Goal: Information Seeking & Learning: Check status

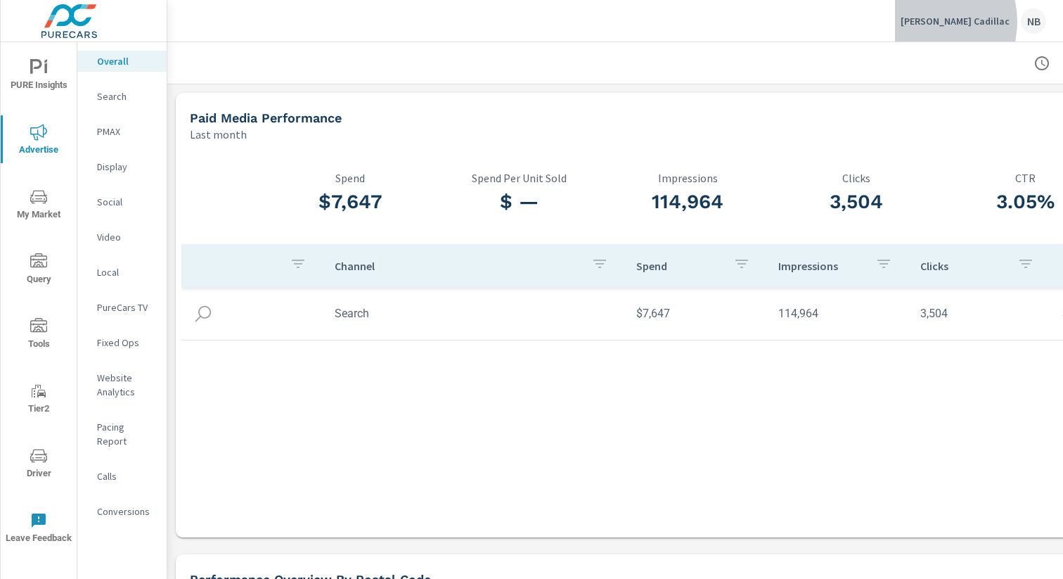
click at [958, 21] on p "McGrath Cadillac" at bounding box center [955, 21] width 109 height 13
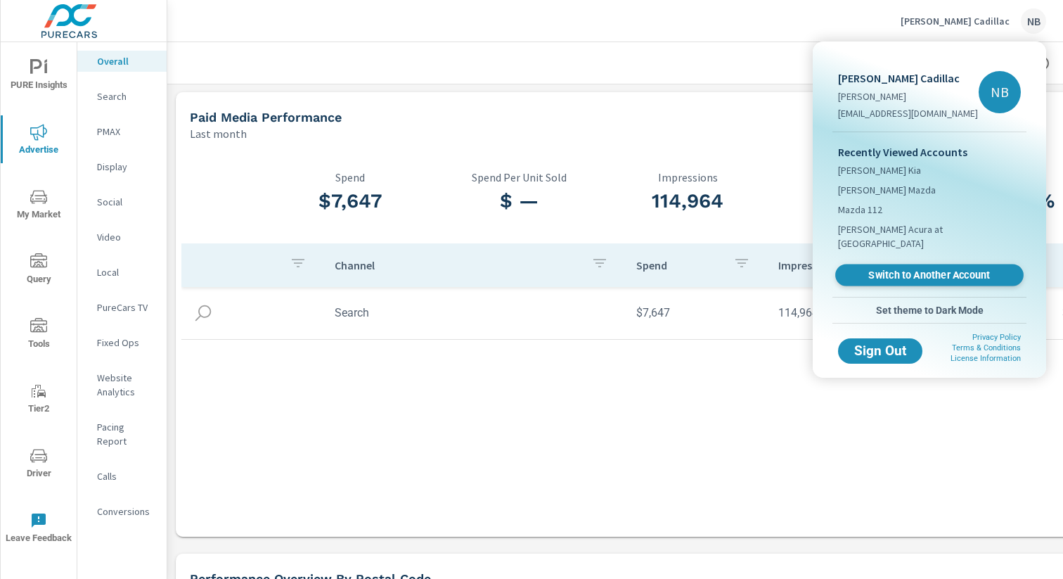
click at [919, 269] on span "Switch to Another Account" at bounding box center [929, 275] width 172 height 13
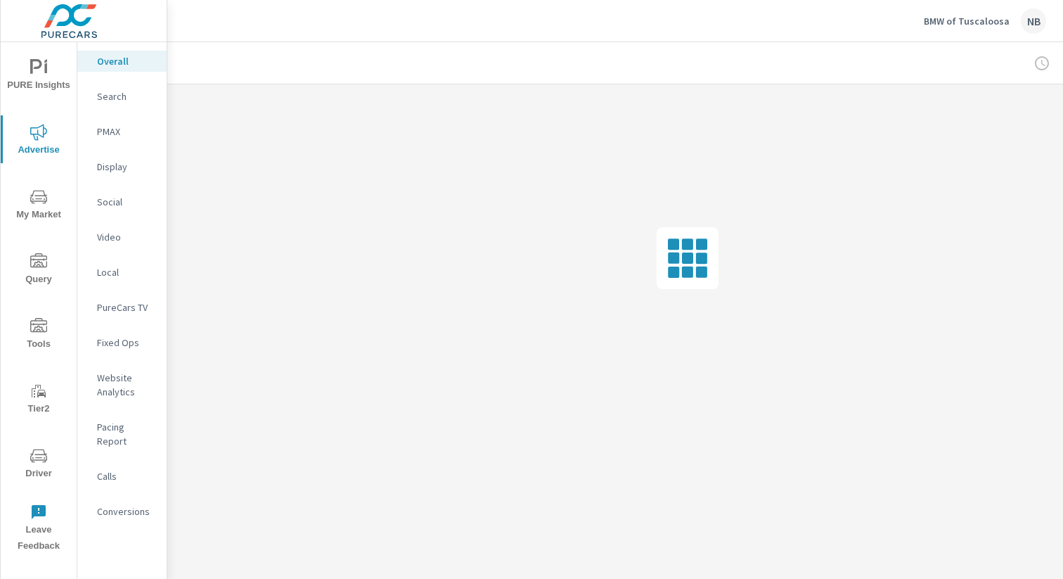
click at [116, 200] on p "Social" at bounding box center [126, 202] width 58 height 14
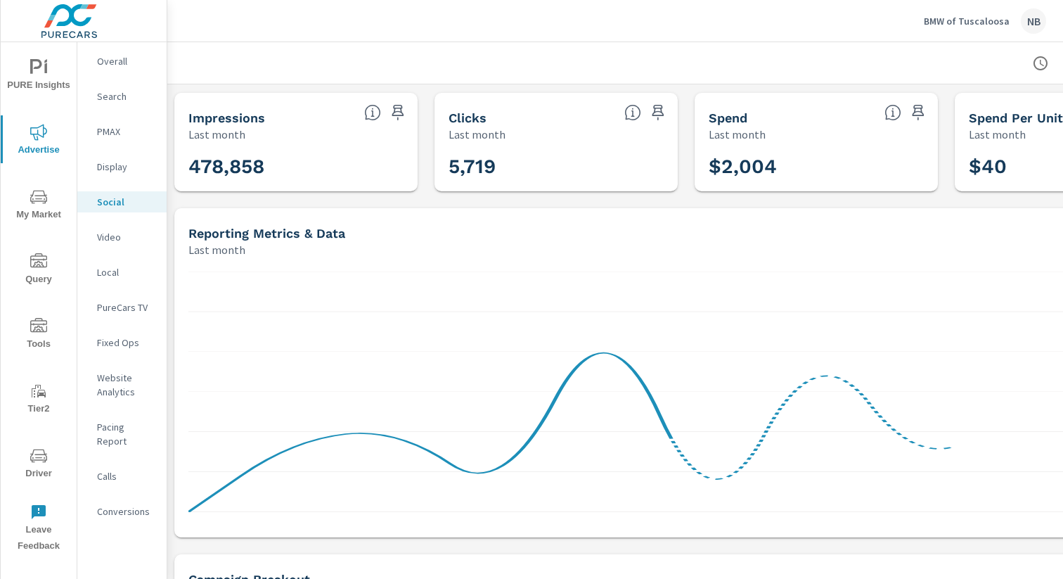
scroll to position [0, 145]
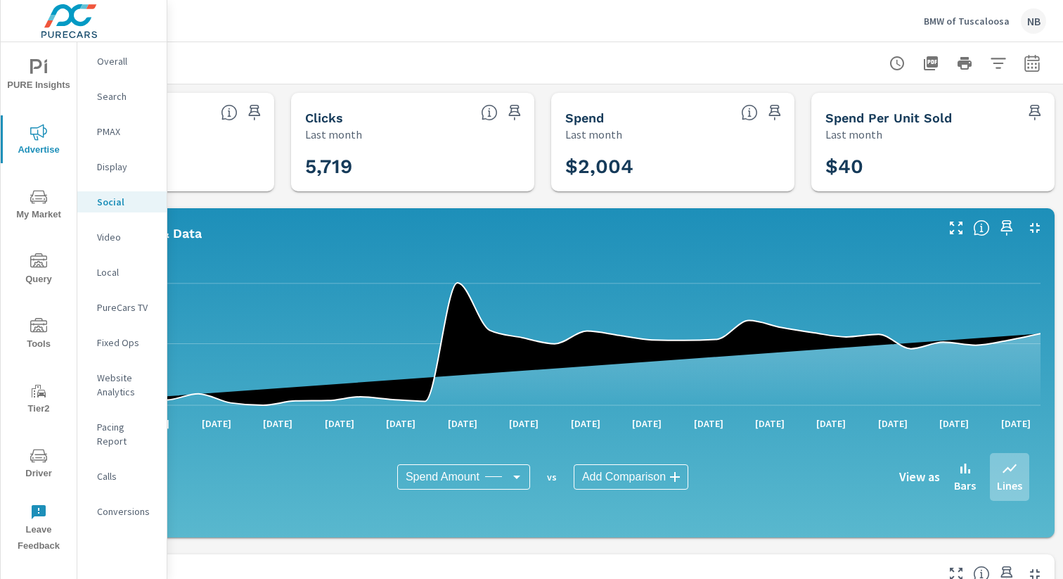
click at [1032, 64] on icon "button" at bounding box center [1032, 63] width 17 height 17
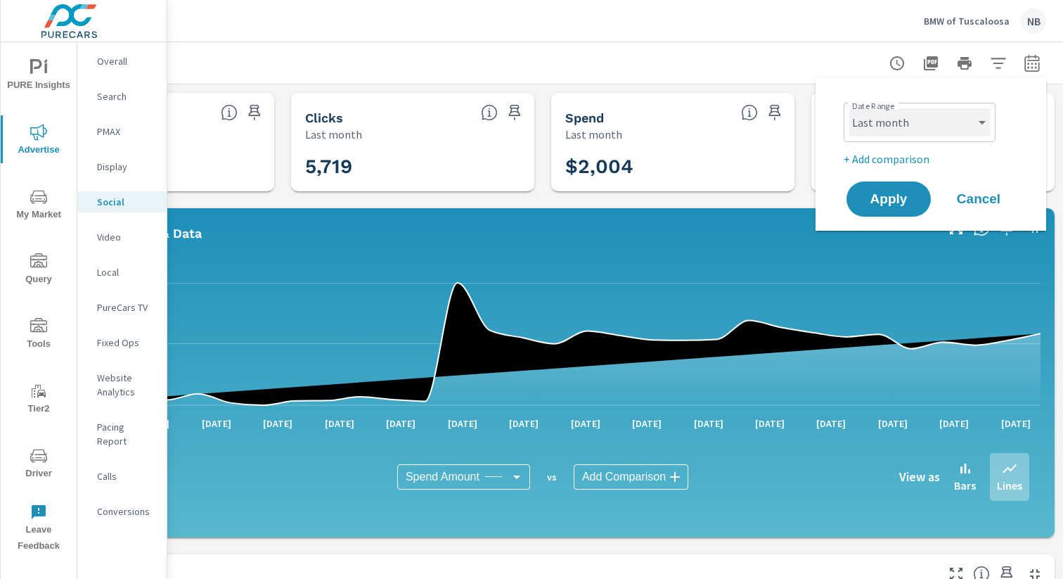
click at [940, 127] on select "Custom Yesterday Last week Last 7 days Last 14 days Last 30 days Last 45 days L…" at bounding box center [919, 122] width 141 height 28
click at [849, 108] on select "Custom Yesterday Last week Last 7 days Last 14 days Last 30 days Last 45 days L…" at bounding box center [919, 122] width 141 height 28
select select "Last 365 days"
click at [912, 188] on button "Apply" at bounding box center [888, 199] width 87 height 37
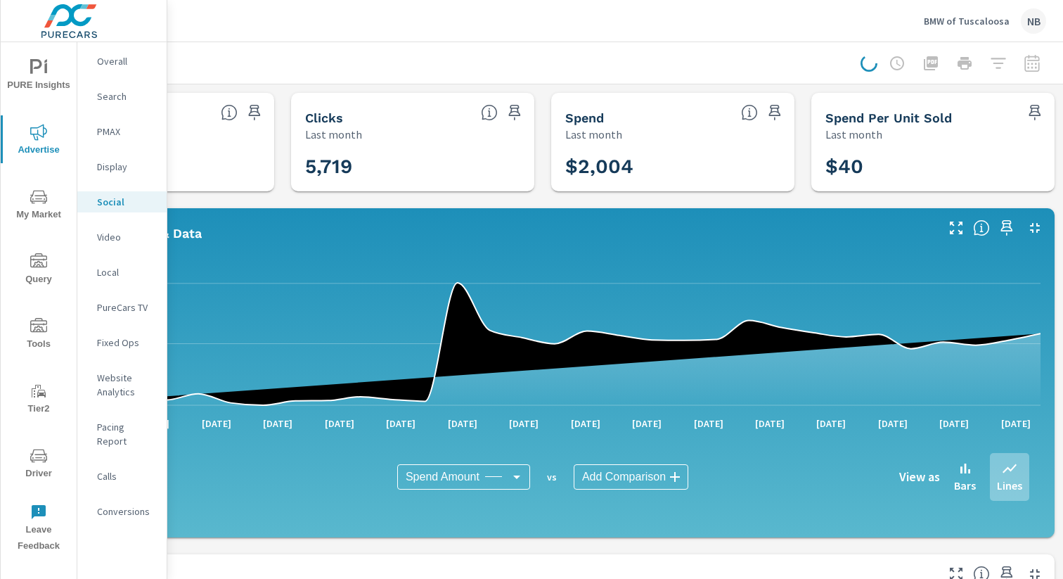
click at [1032, 68] on div at bounding box center [954, 63] width 186 height 28
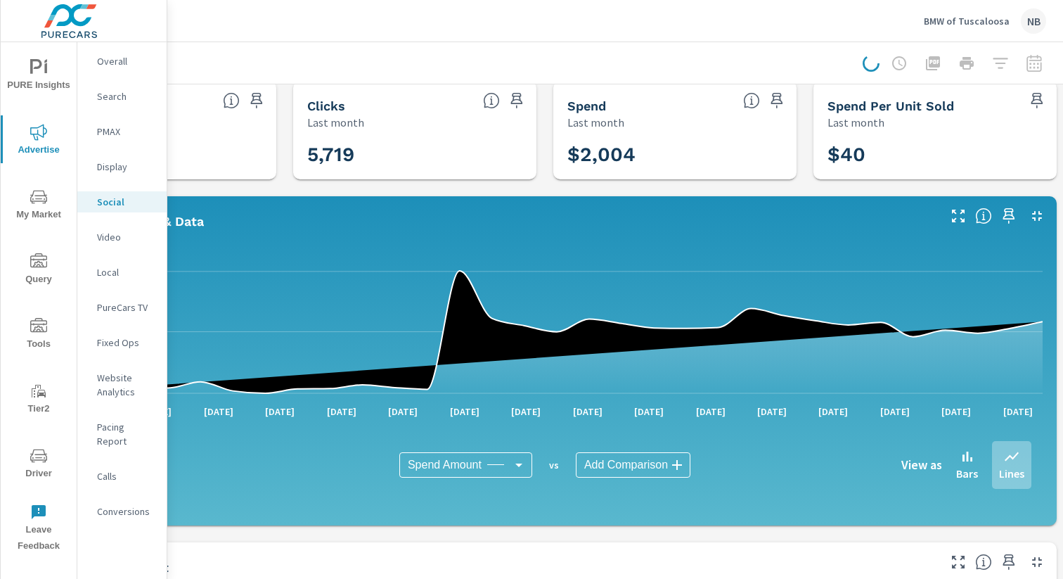
scroll to position [12, 139]
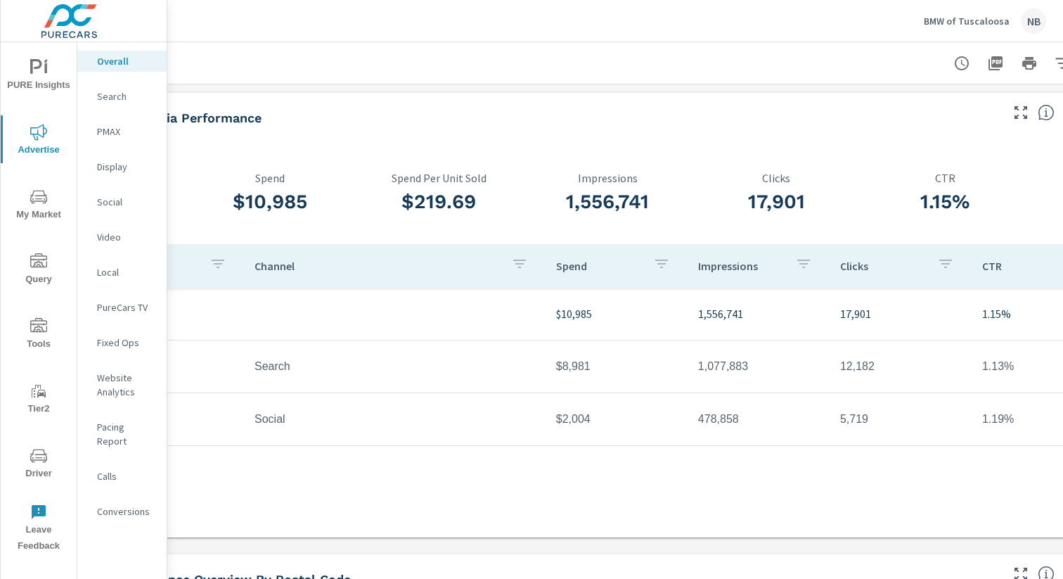
scroll to position [0, 145]
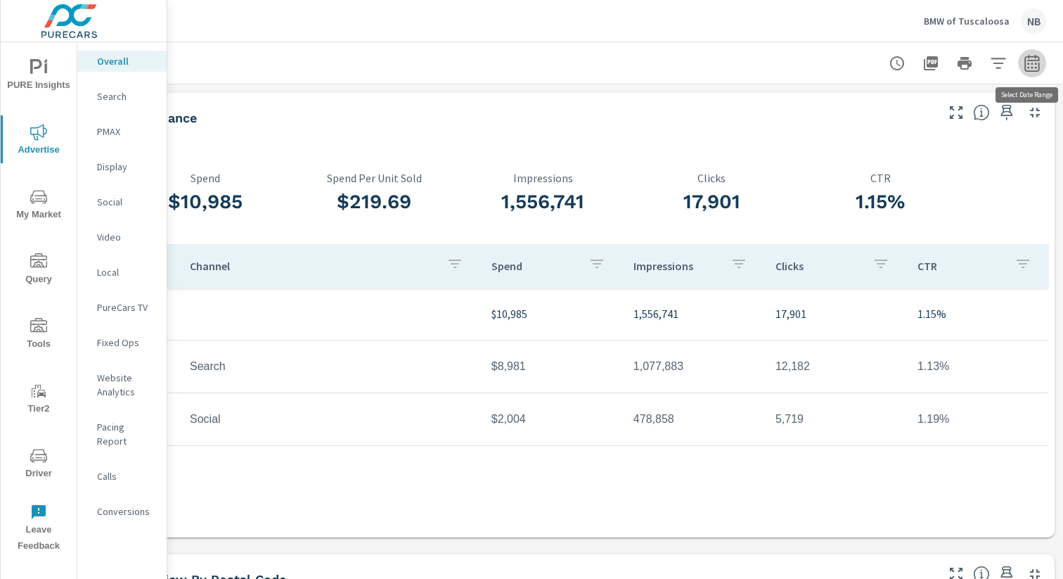
click at [1038, 67] on icon "button" at bounding box center [1031, 62] width 15 height 17
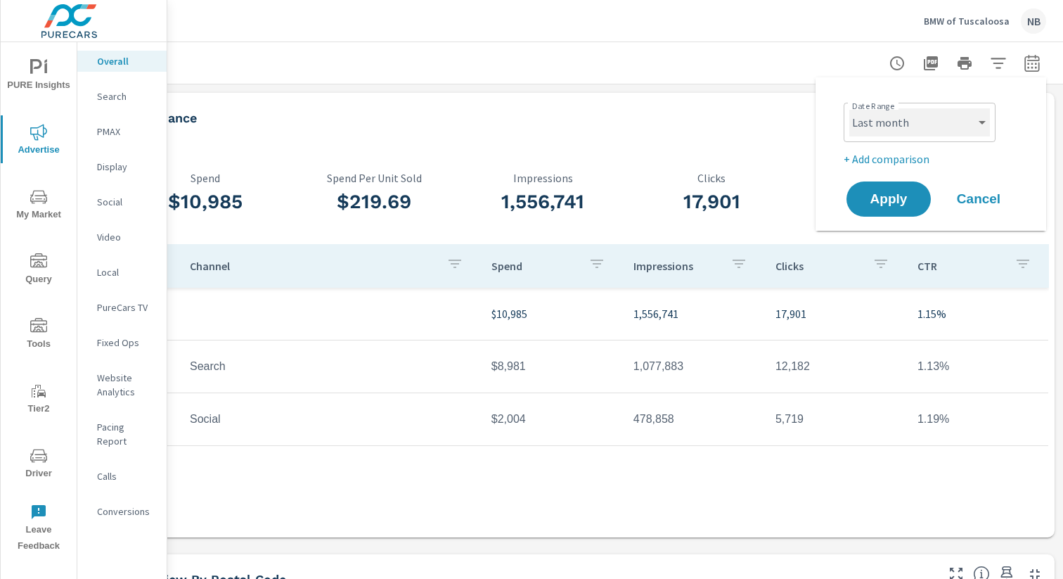
click at [908, 115] on select "Custom [DATE] Last week Last 7 days Last 14 days Last 30 days Last 45 days Last…" at bounding box center [919, 122] width 141 height 28
click at [849, 108] on select "Custom [DATE] Last week Last 7 days Last 14 days Last 30 days Last 45 days Last…" at bounding box center [919, 122] width 141 height 28
select select "Month to date"
click at [901, 208] on button "Apply" at bounding box center [888, 199] width 87 height 37
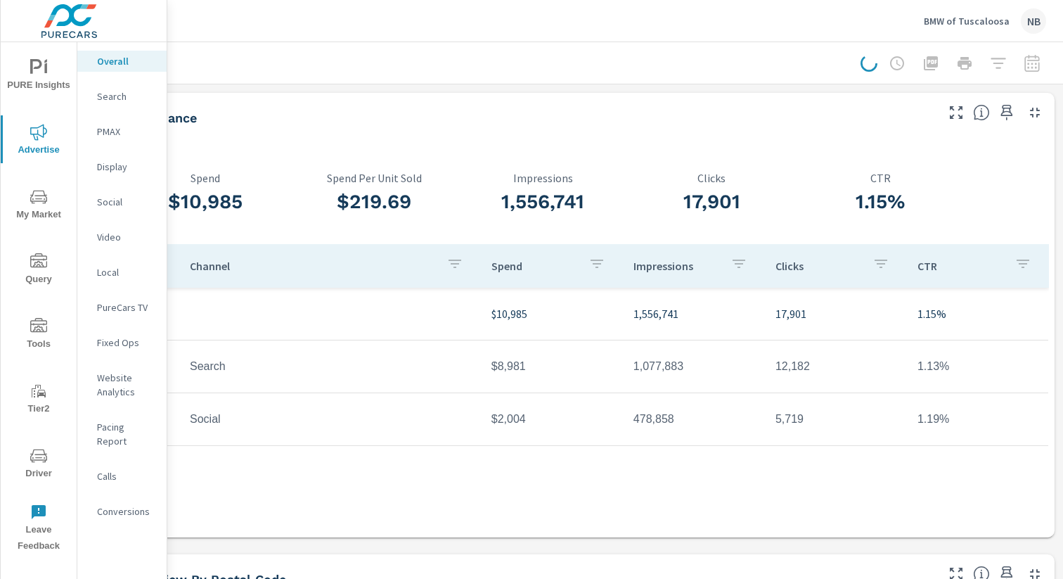
click at [115, 203] on p "Social" at bounding box center [126, 202] width 58 height 14
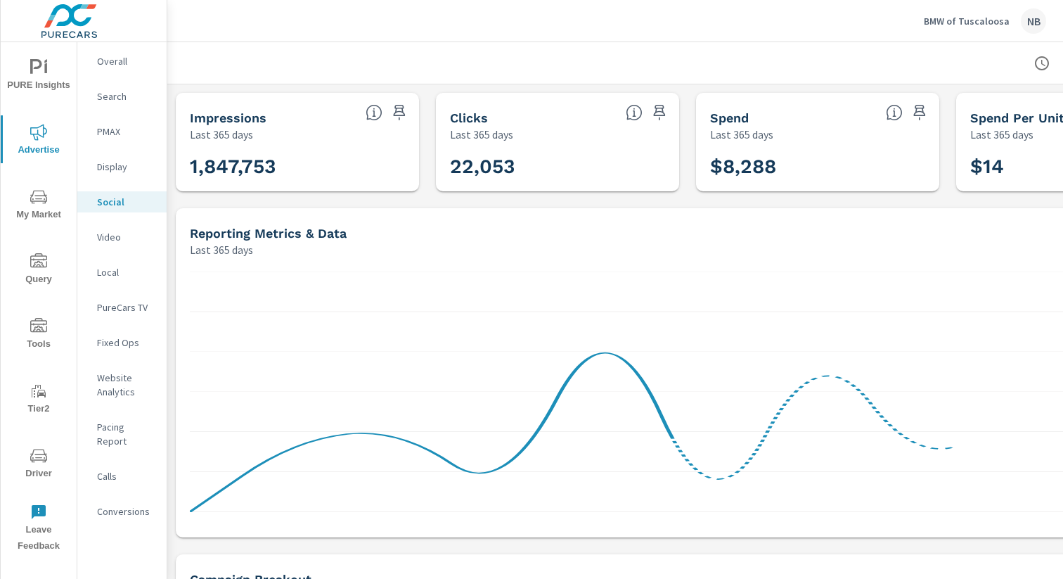
scroll to position [0, 145]
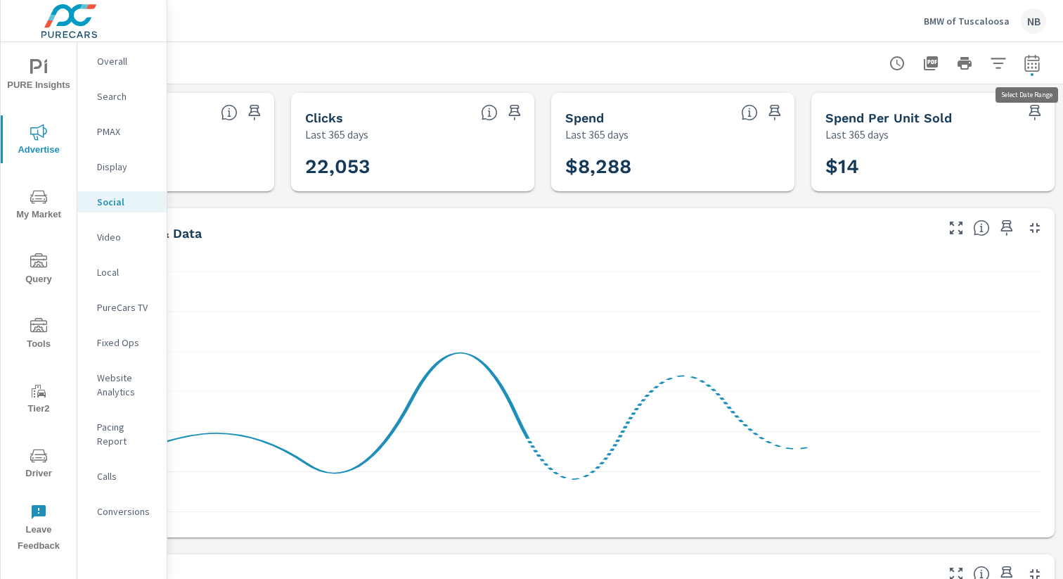
click at [1034, 67] on icon "button" at bounding box center [1032, 63] width 17 height 17
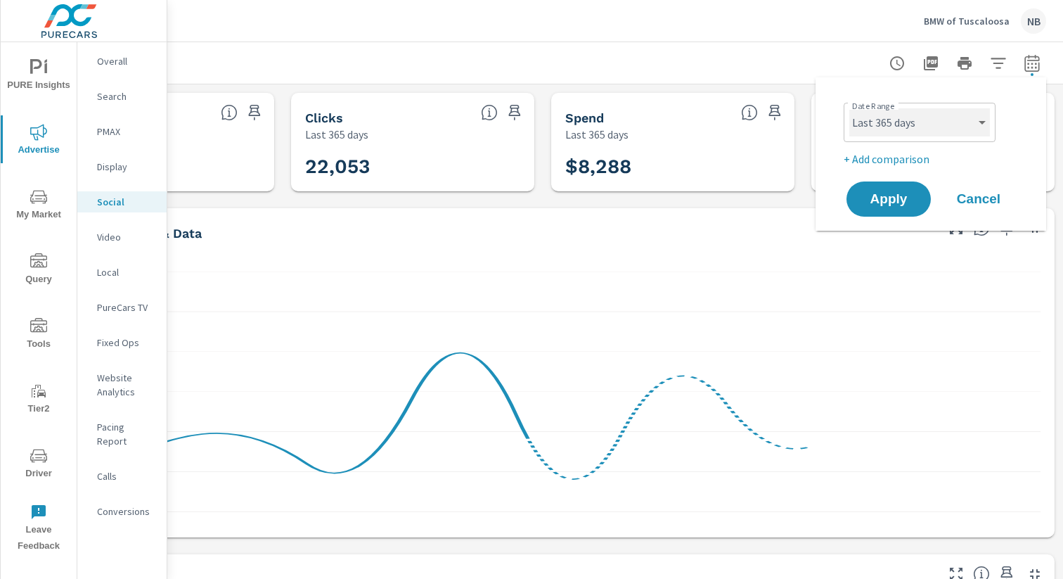
click at [945, 120] on select "Custom [DATE] Last week Last 7 days Last 14 days Last 30 days Last 45 days Last…" at bounding box center [919, 122] width 141 height 28
click at [849, 108] on select "Custom [DATE] Last week Last 7 days Last 14 days Last 30 days Last 45 days Last…" at bounding box center [919, 122] width 141 height 28
select select "Month to date"
click at [899, 202] on span "Apply" at bounding box center [889, 199] width 58 height 13
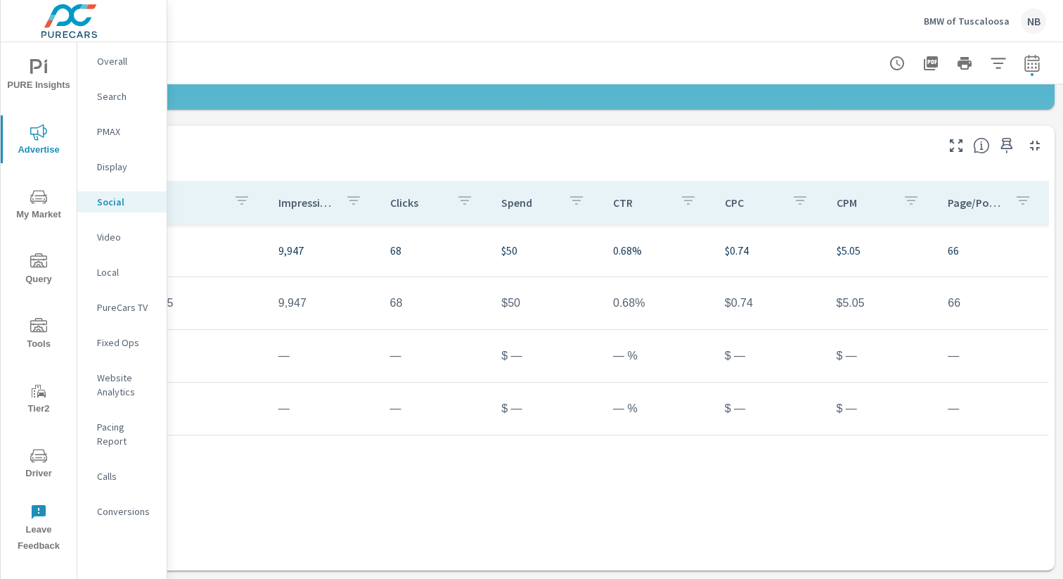
scroll to position [428, 0]
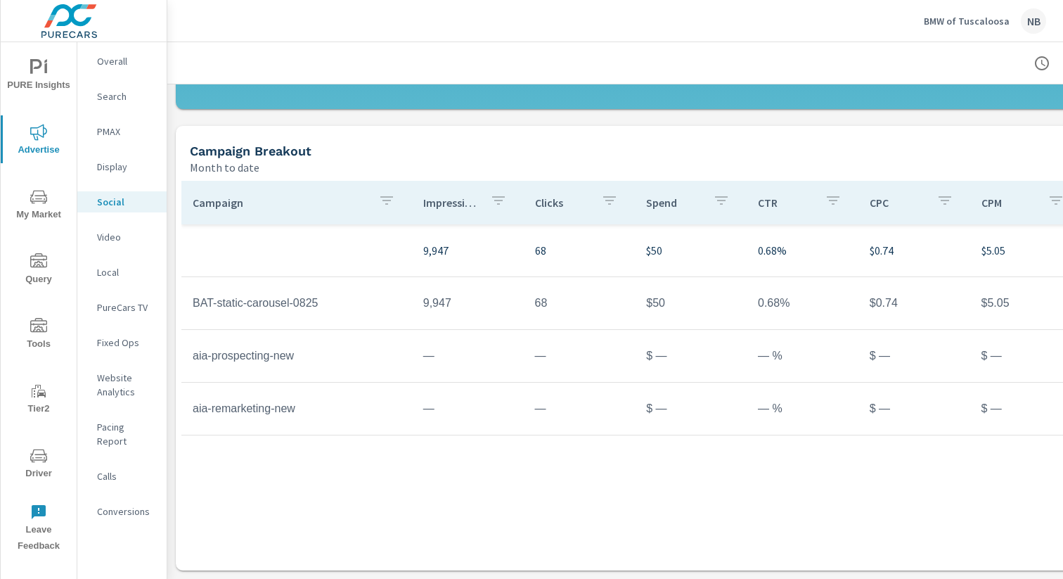
click at [947, 22] on p "BMW of Tuscaloosa" at bounding box center [967, 21] width 86 height 13
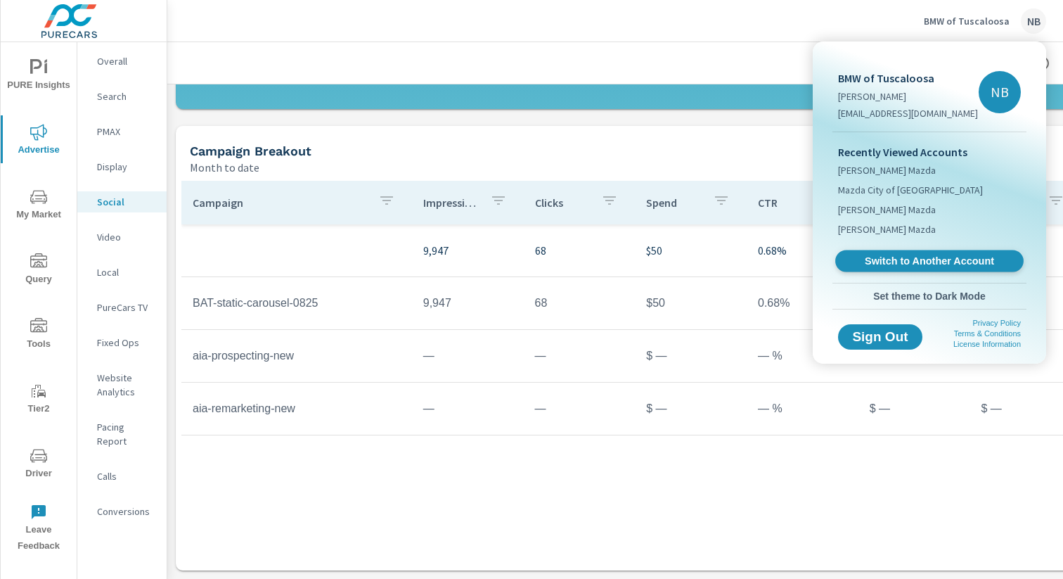
click at [902, 257] on span "Switch to Another Account" at bounding box center [929, 261] width 172 height 13
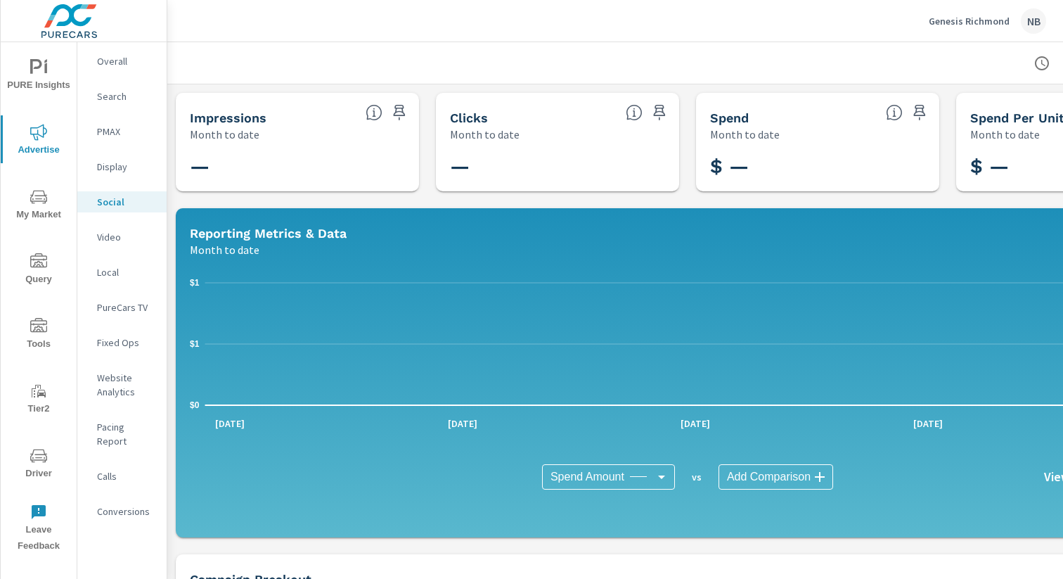
click at [134, 304] on p "PureCars TV" at bounding box center [126, 307] width 58 height 14
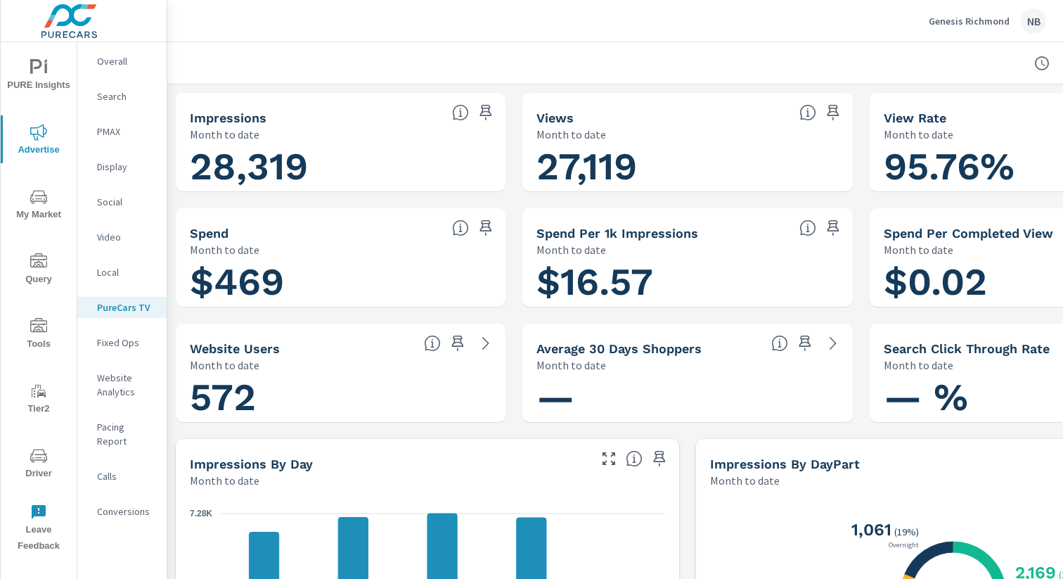
scroll to position [0, 145]
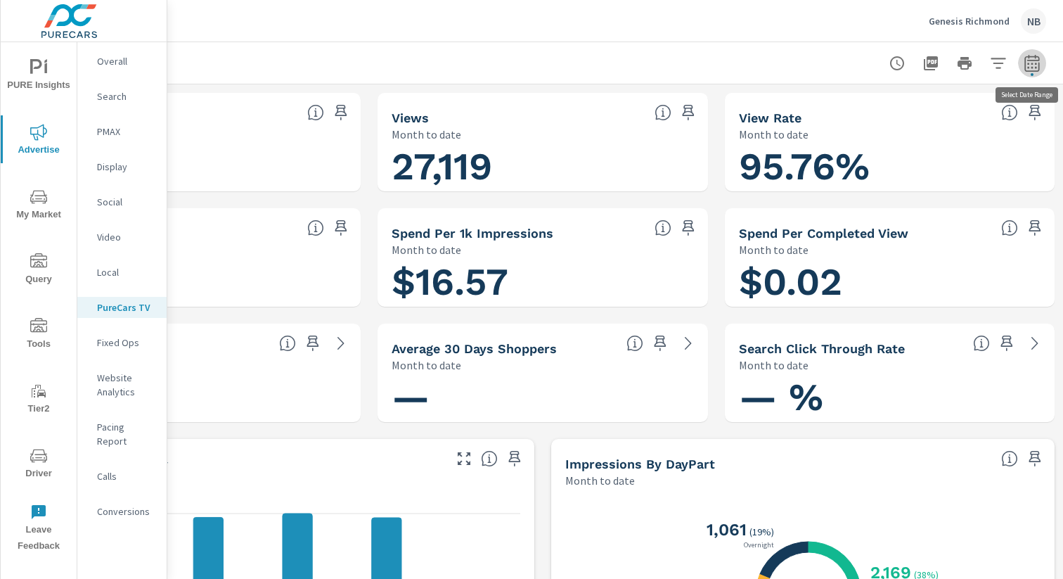
click at [1030, 69] on icon "button" at bounding box center [1032, 63] width 17 height 17
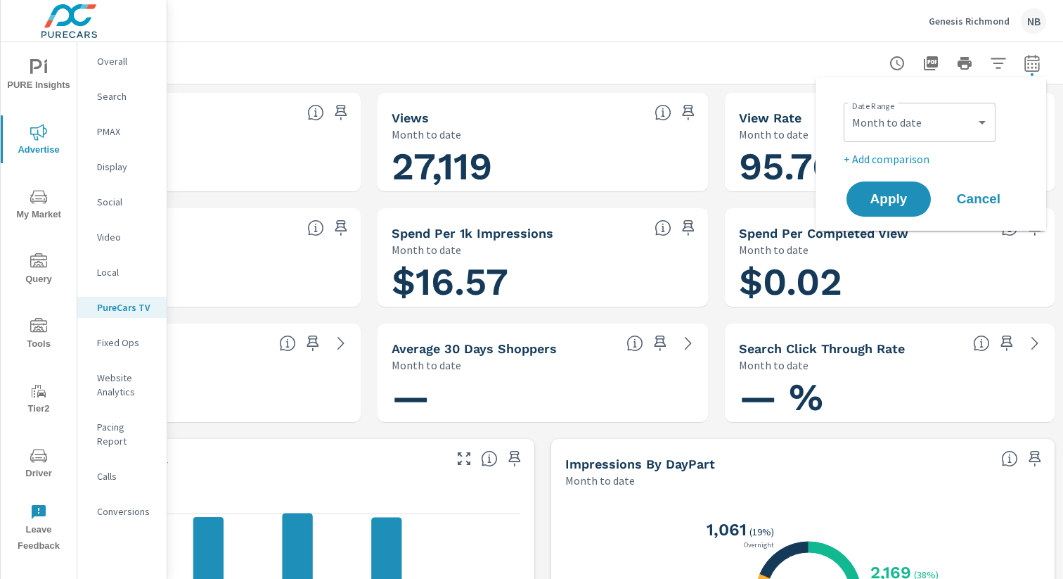
click at [915, 139] on div "Custom [DATE] Last week Last 7 days Last 14 days Last 30 days Last 45 days Last…" at bounding box center [920, 122] width 152 height 39
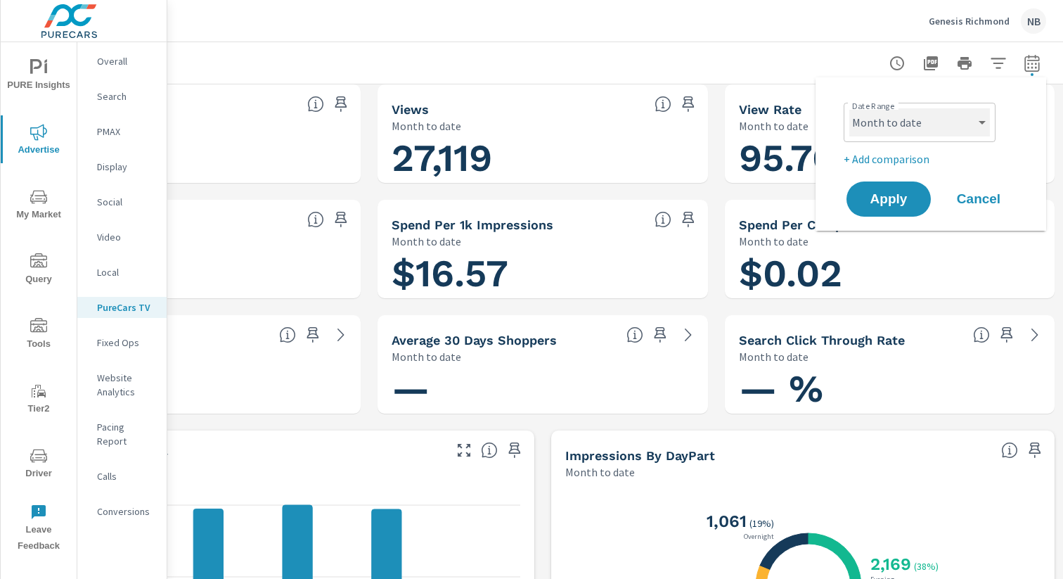
scroll to position [12, 145]
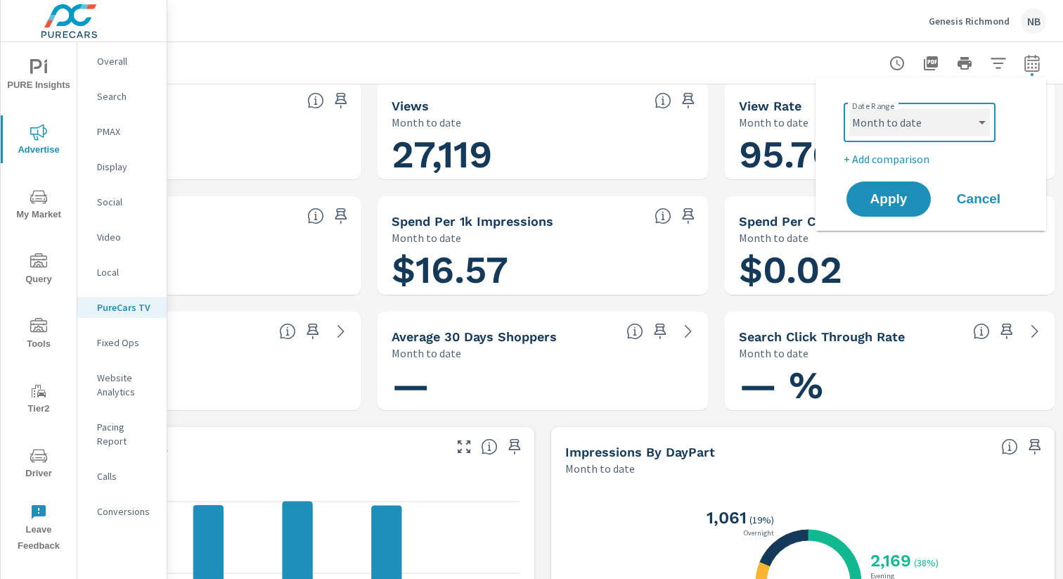
click at [914, 124] on select "Custom [DATE] Last week Last 7 days Last 14 days Last 30 days Last 45 days Last…" at bounding box center [919, 122] width 141 height 28
click at [849, 108] on select "Custom [DATE] Last week Last 7 days Last 14 days Last 30 days Last 45 days Last…" at bounding box center [919, 122] width 141 height 28
select select "[DATE]"
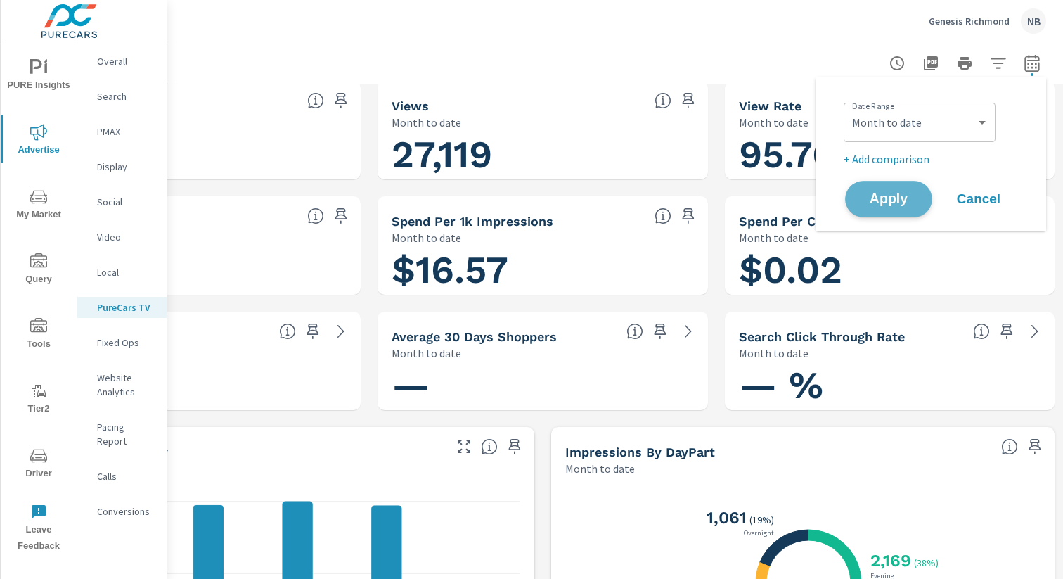
click at [903, 212] on button "Apply" at bounding box center [888, 199] width 87 height 37
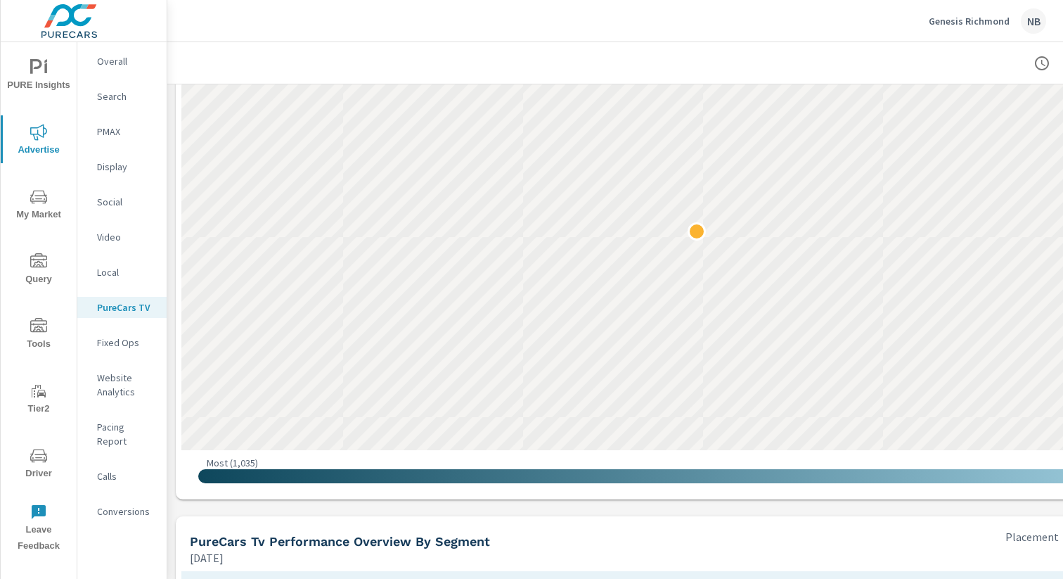
scroll to position [1372, 0]
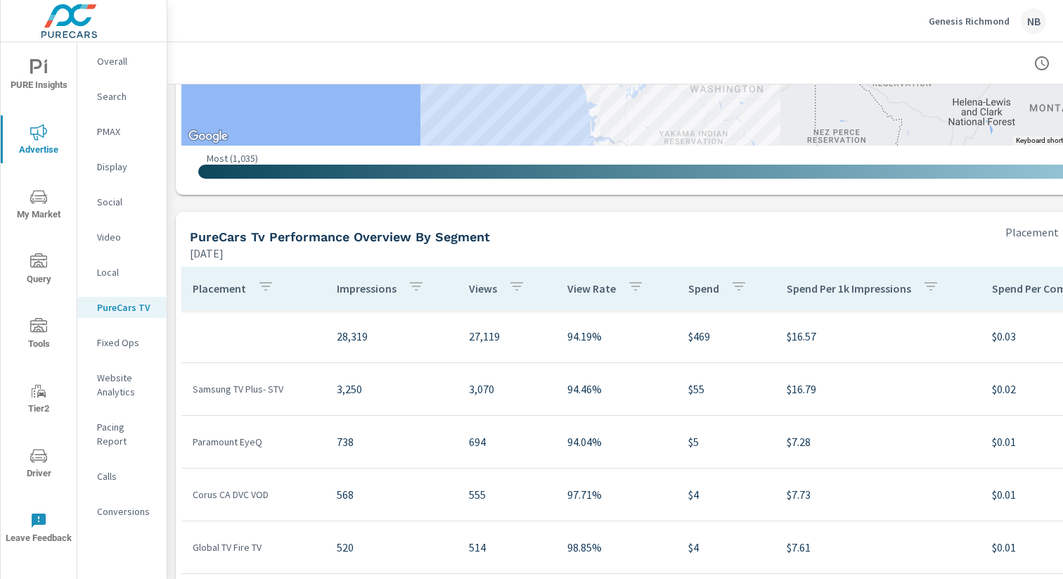
scroll to position [1620, 0]
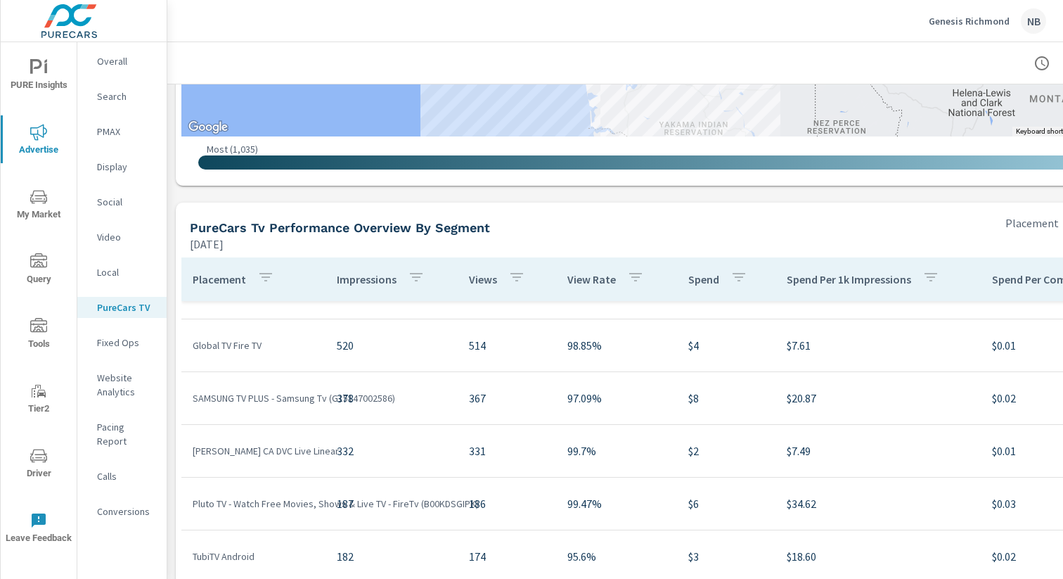
scroll to position [191, 0]
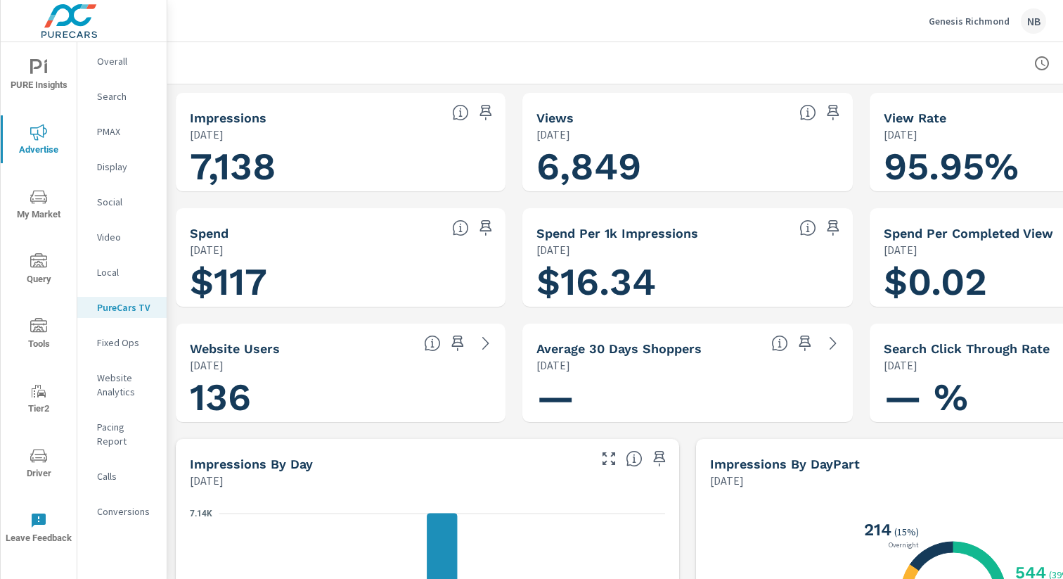
click at [42, 461] on icon "nav menu" at bounding box center [38, 455] width 17 height 17
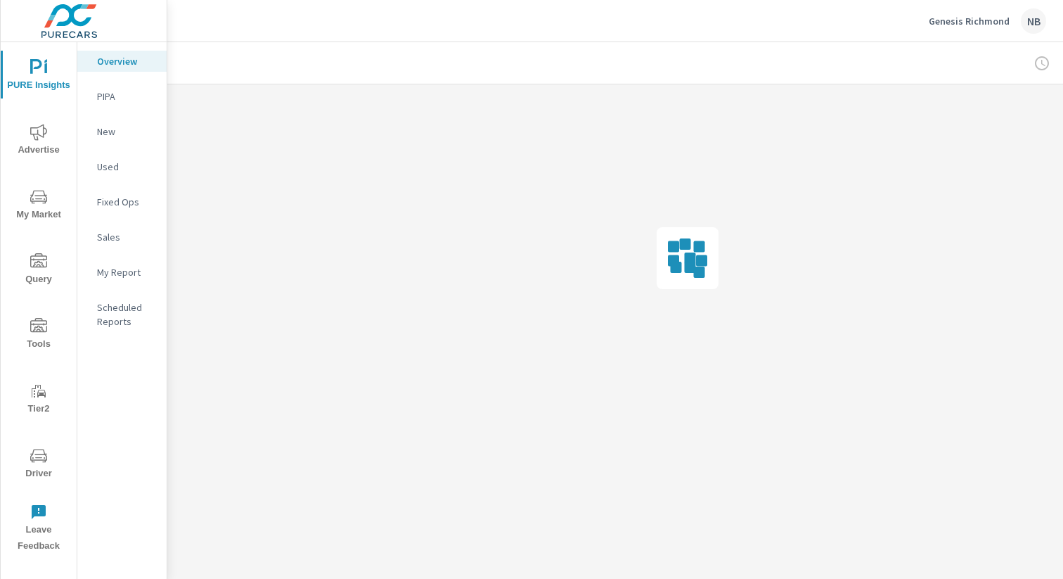
click at [39, 143] on span "Advertise" at bounding box center [38, 141] width 67 height 34
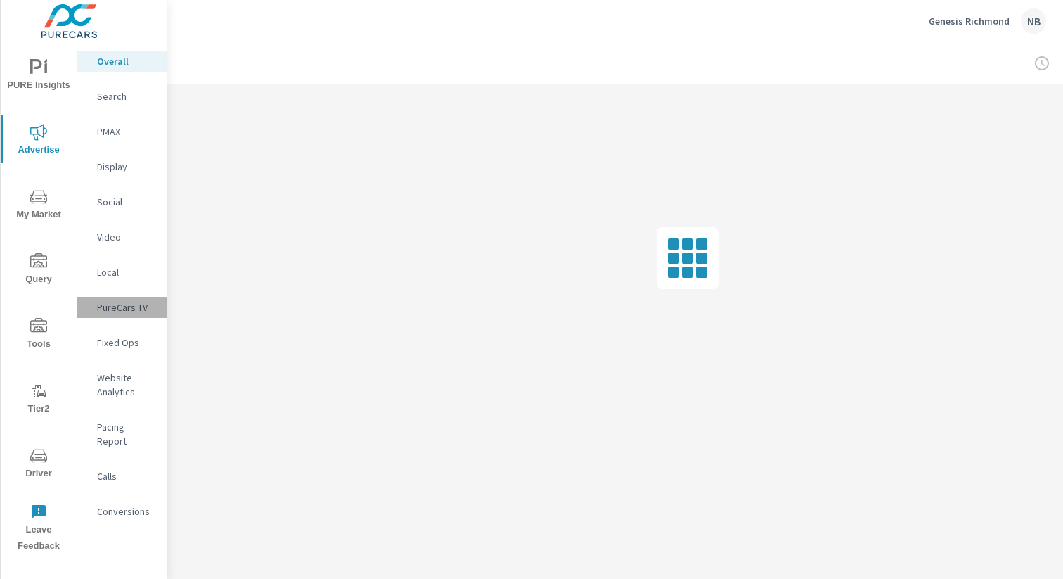
click at [103, 311] on p "PureCars TV" at bounding box center [126, 307] width 58 height 14
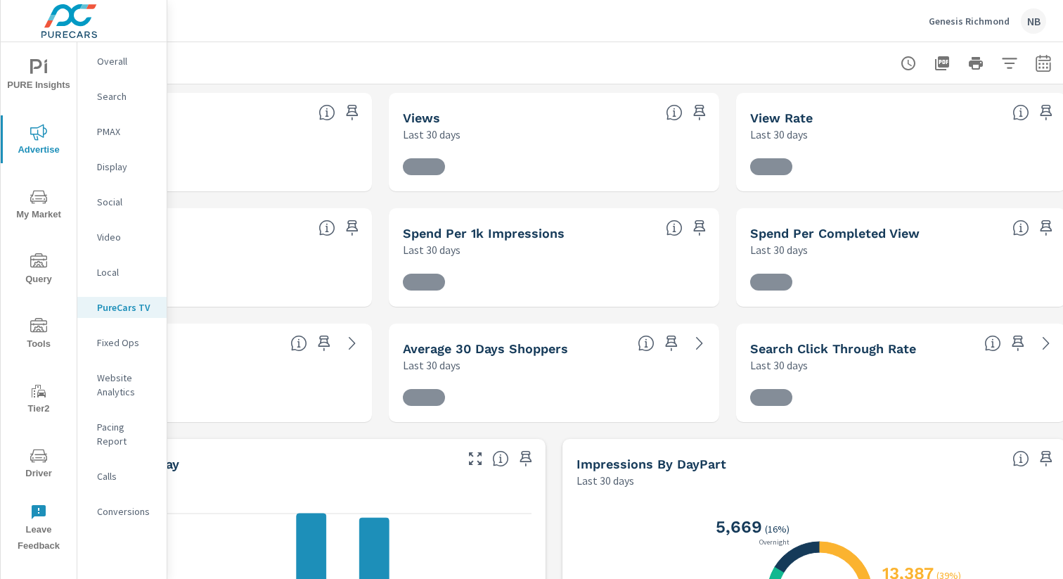
scroll to position [0, 145]
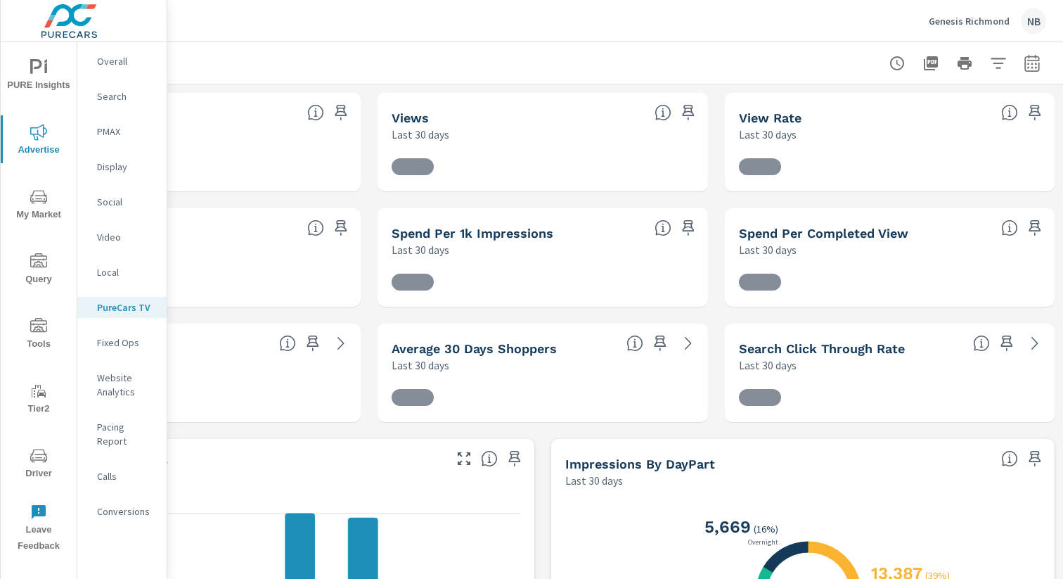
click at [1031, 60] on icon "button" at bounding box center [1032, 63] width 17 height 17
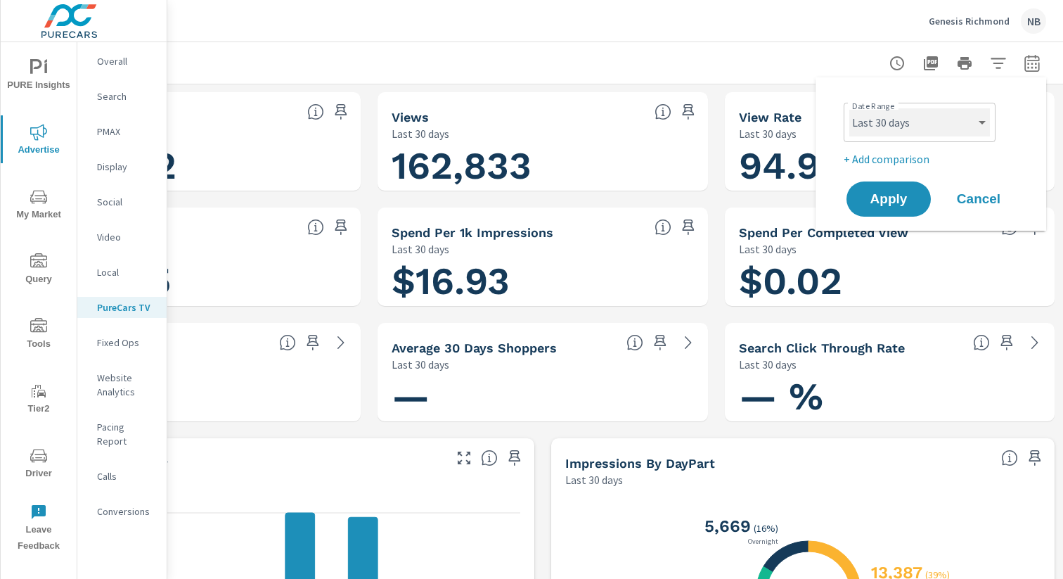
click at [946, 111] on select "Custom Yesterday Last week Last 7 days Last 14 days Last 30 days Last 45 days L…" at bounding box center [919, 122] width 141 height 28
click at [849, 108] on select "Custom Yesterday Last week Last 7 days Last 14 days Last 30 days Last 45 days L…" at bounding box center [919, 122] width 141 height 28
select select "Month to date"
click at [911, 200] on span "Apply" at bounding box center [889, 199] width 58 height 13
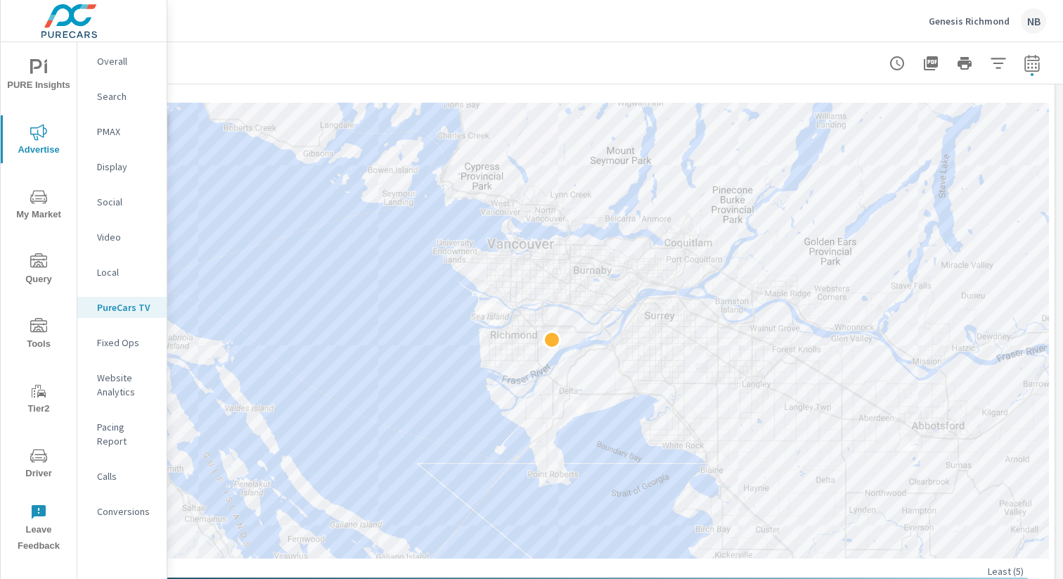
scroll to position [1230, 145]
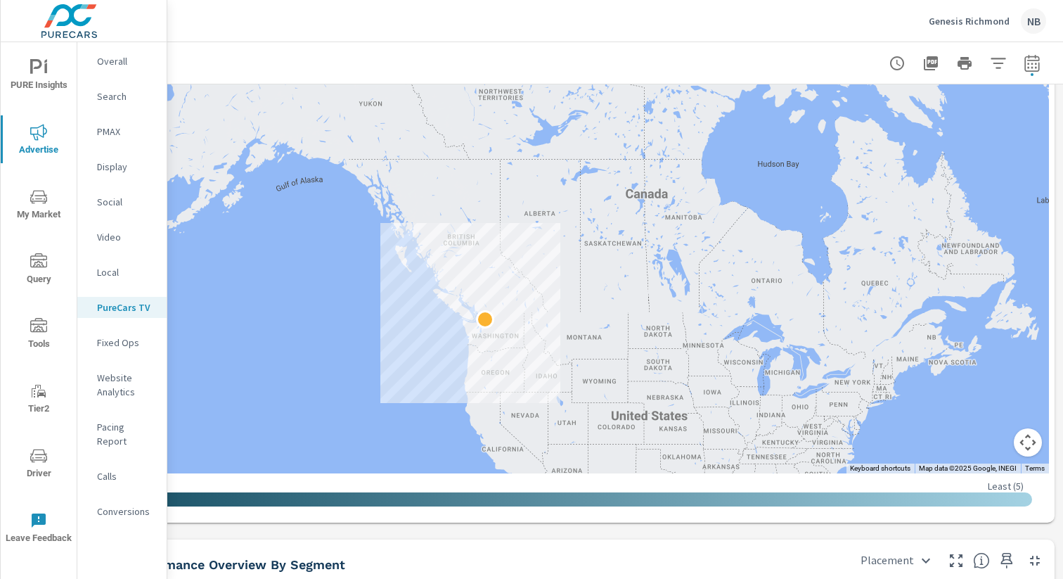
click at [461, 486] on div "Most ( 3,904 ) Least ( 5 )" at bounding box center [542, 485] width 979 height 13
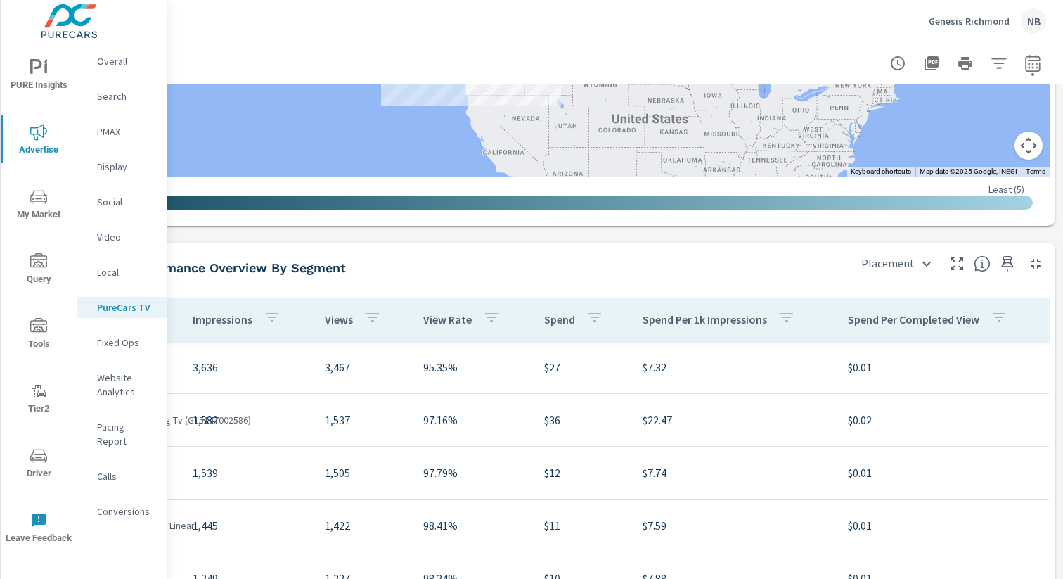
scroll to position [1580, 0]
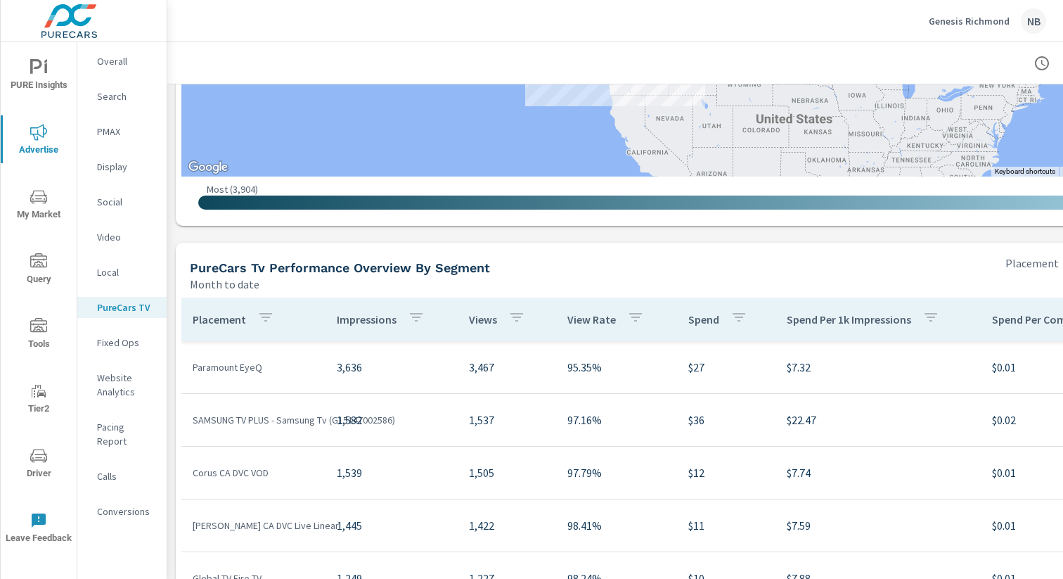
click at [263, 317] on icon "button" at bounding box center [265, 317] width 13 height 8
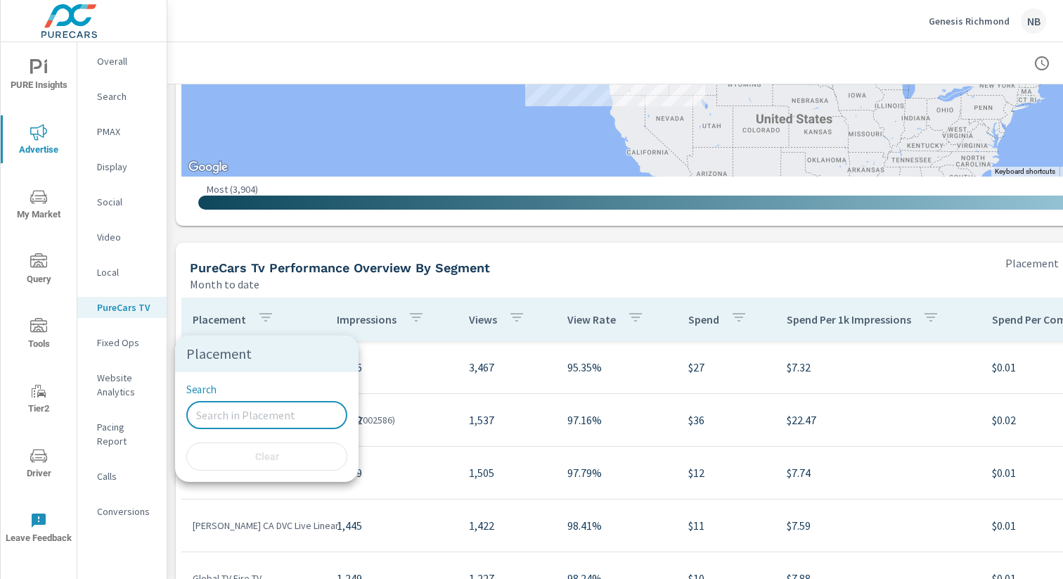
click at [252, 420] on input "Search" at bounding box center [266, 415] width 161 height 28
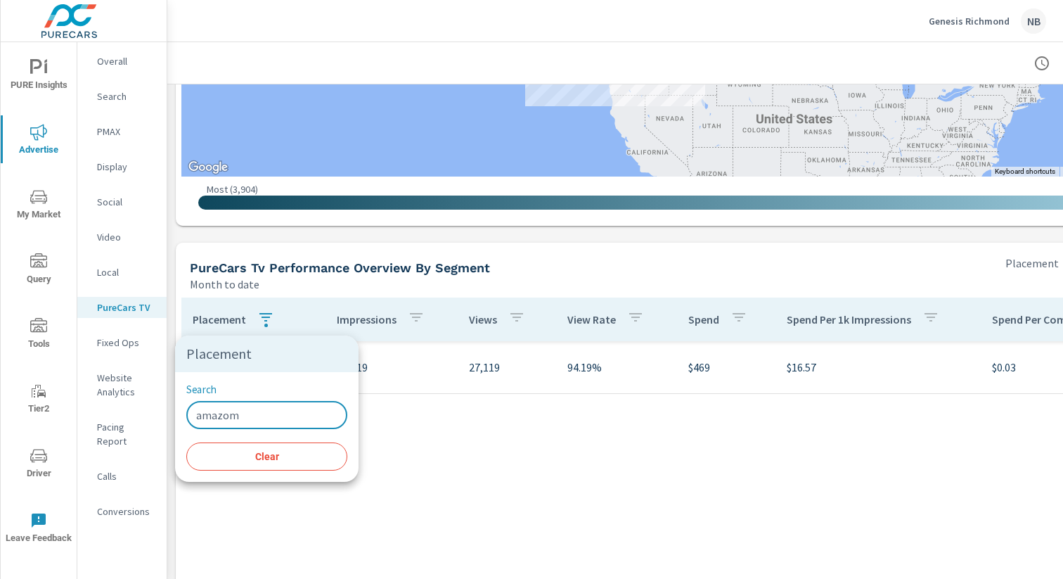
type input "amazom"
click at [406, 451] on div at bounding box center [531, 289] width 1063 height 579
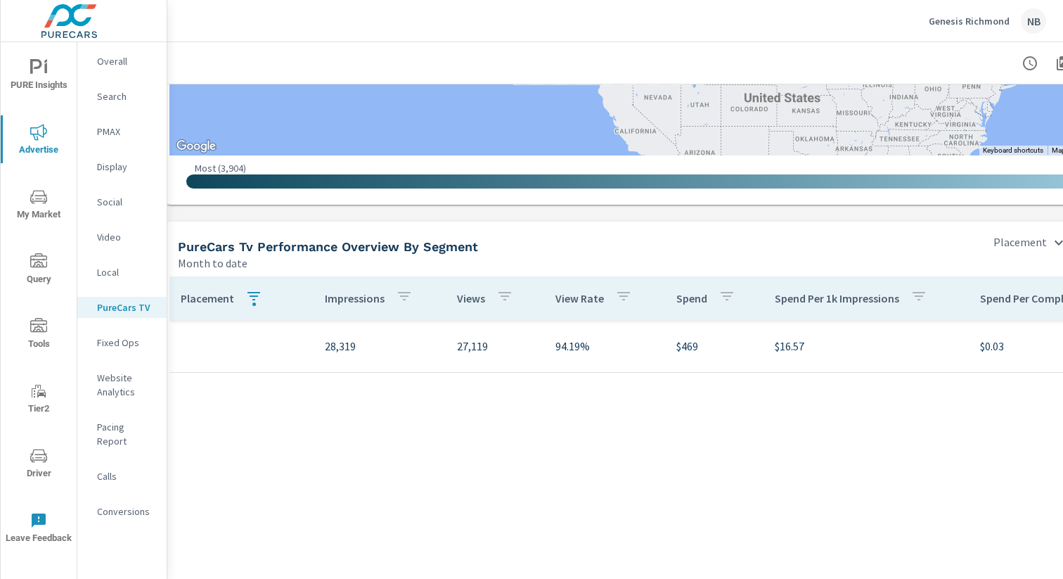
scroll to position [1601, 0]
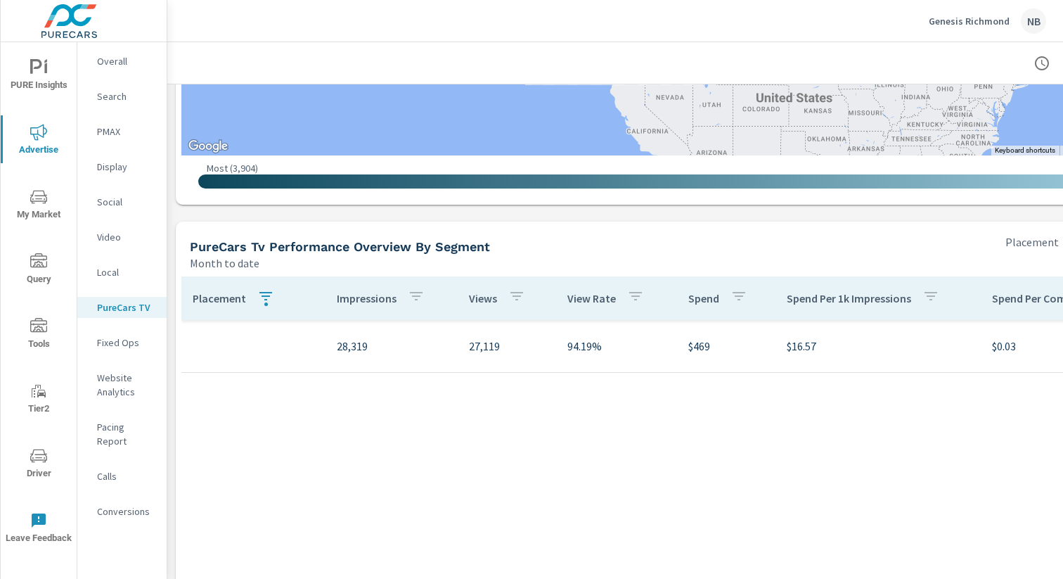
click at [111, 166] on p "Display" at bounding box center [126, 167] width 58 height 14
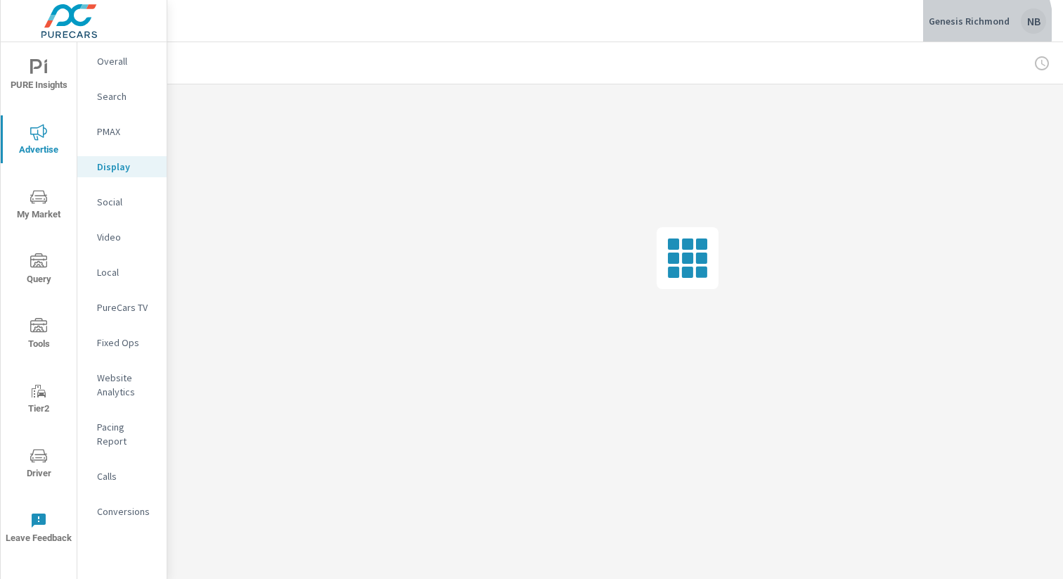
click at [967, 25] on p "Genesis Richmond" at bounding box center [969, 21] width 81 height 13
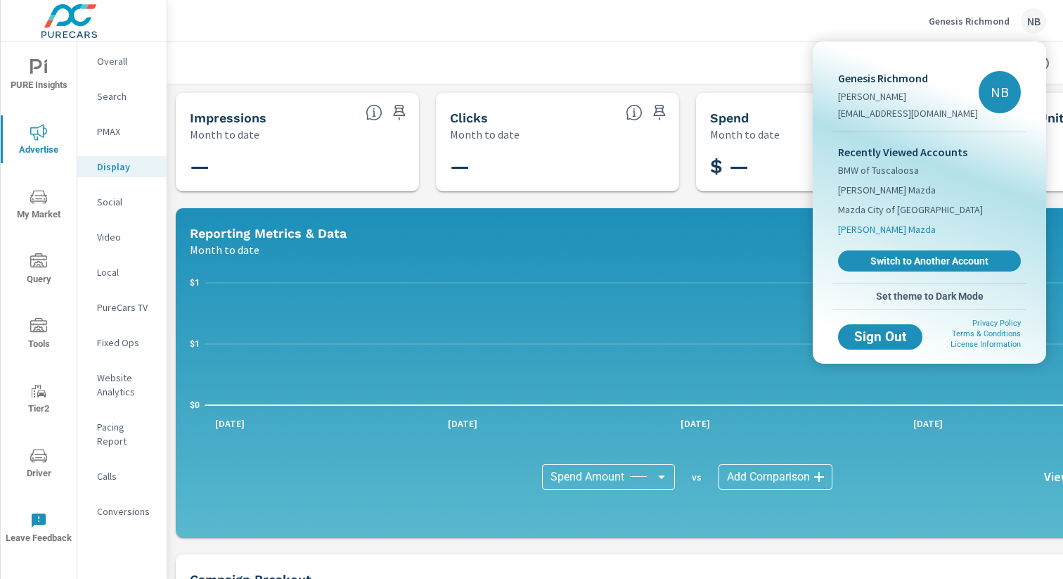
click at [877, 230] on span "Tom Bush Mazda" at bounding box center [887, 229] width 98 height 14
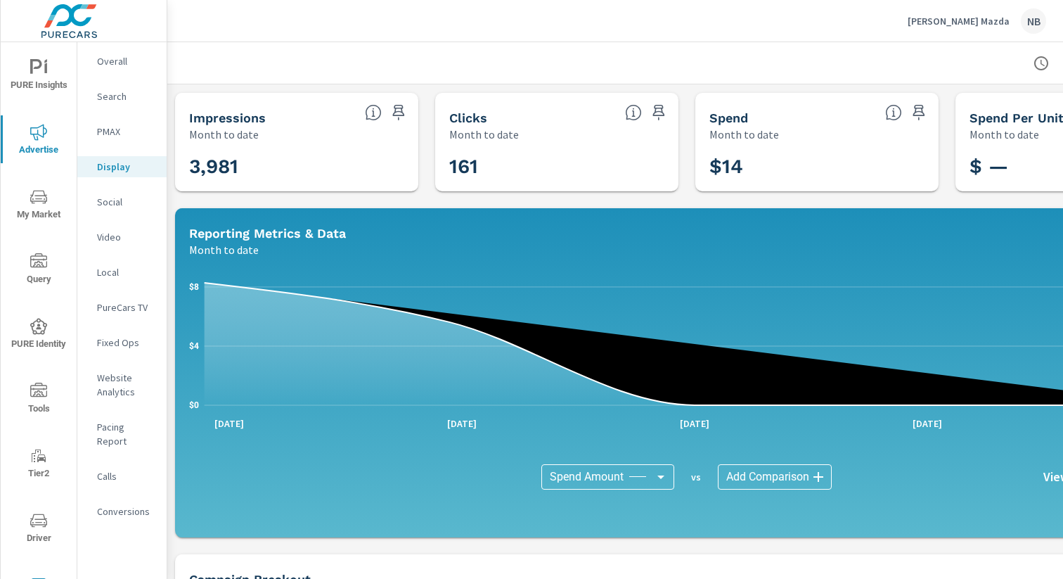
scroll to position [0, 145]
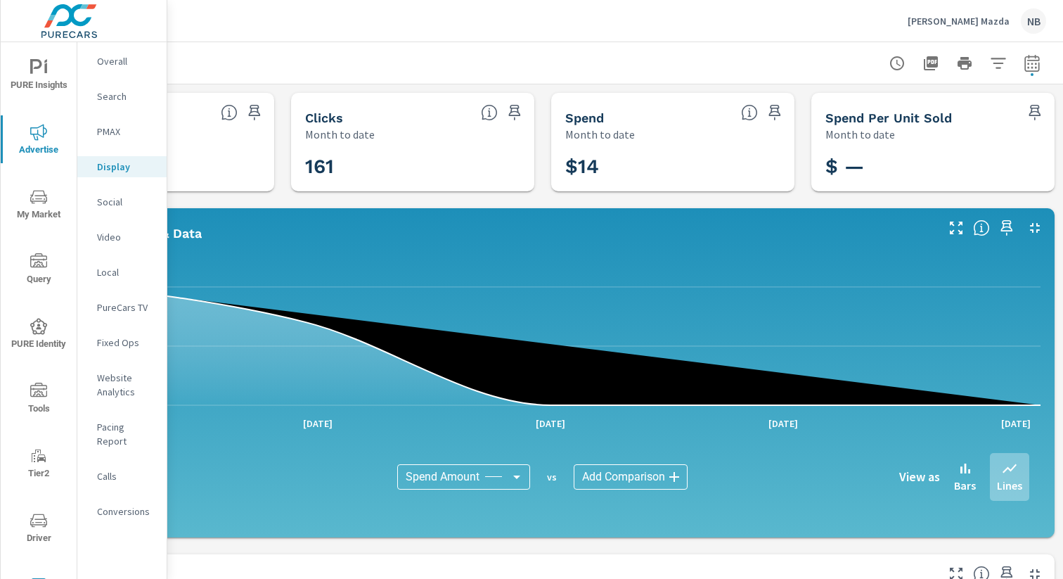
click at [1032, 66] on icon "button" at bounding box center [1031, 66] width 9 height 6
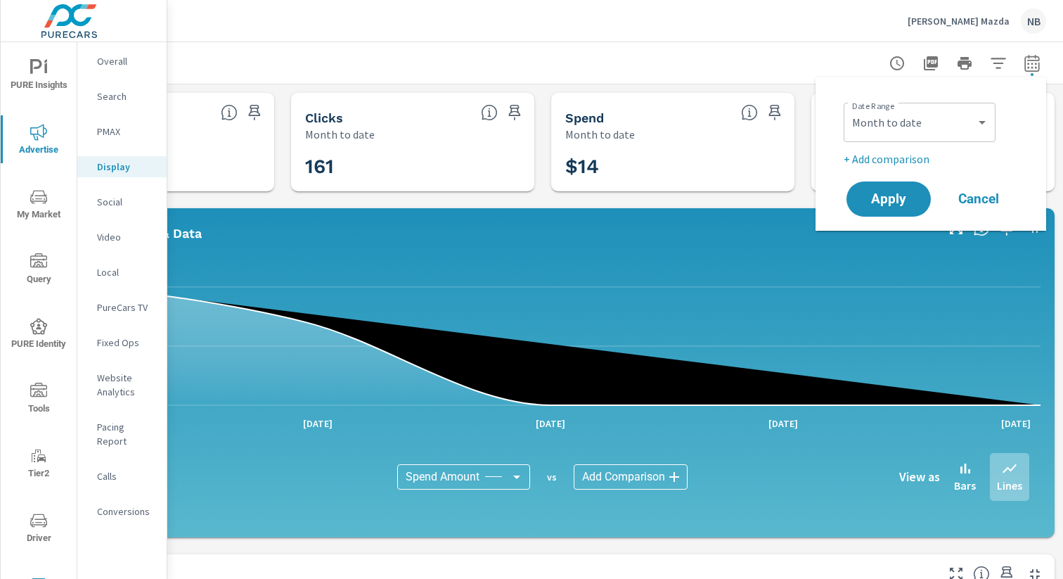
scroll to position [1, 145]
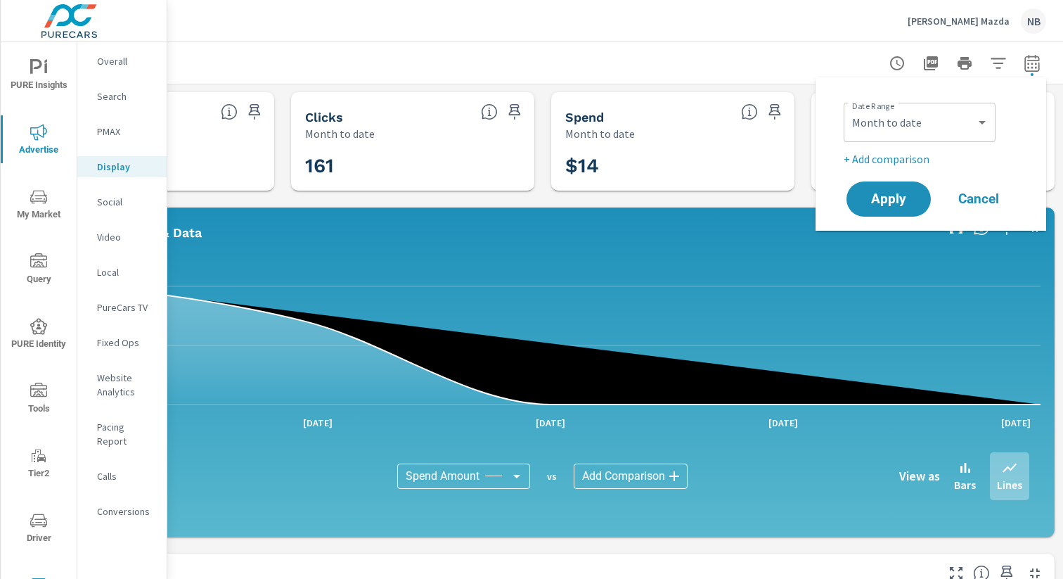
click at [836, 134] on div "Date Range Custom Yesterday Last week Last 7 days Last 14 days Last 30 days Las…" at bounding box center [930, 154] width 197 height 131
click at [868, 128] on select "Custom [DATE] Last week Last 7 days Last 14 days Last 30 days Last 45 days Last…" at bounding box center [919, 122] width 141 height 28
click at [849, 108] on select "Custom [DATE] Last week Last 7 days Last 14 days Last 30 days Last 45 days Last…" at bounding box center [919, 122] width 141 height 28
select select "[DATE]"
click at [910, 198] on span "Apply" at bounding box center [889, 199] width 58 height 13
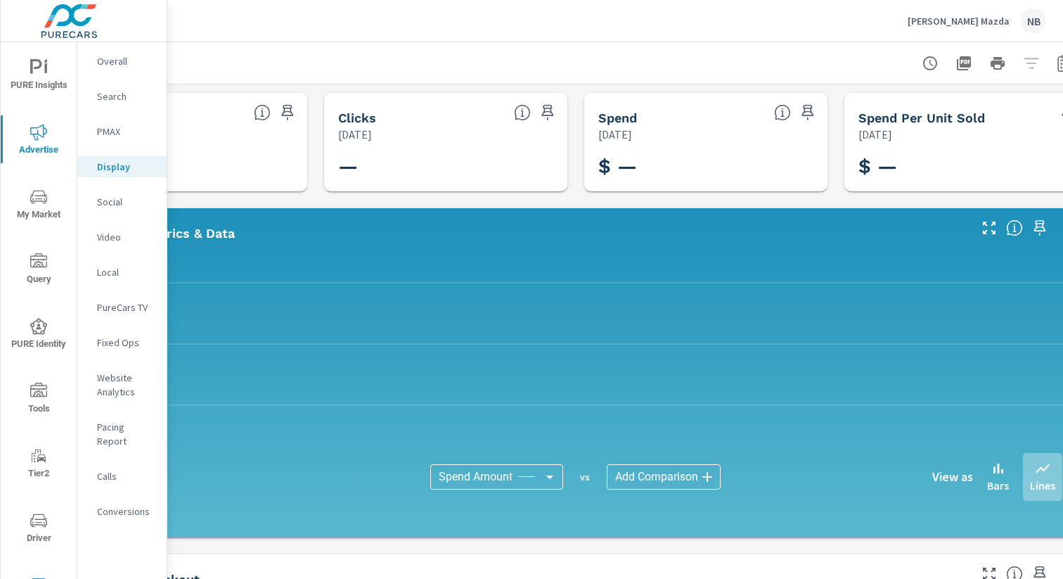
scroll to position [0, 145]
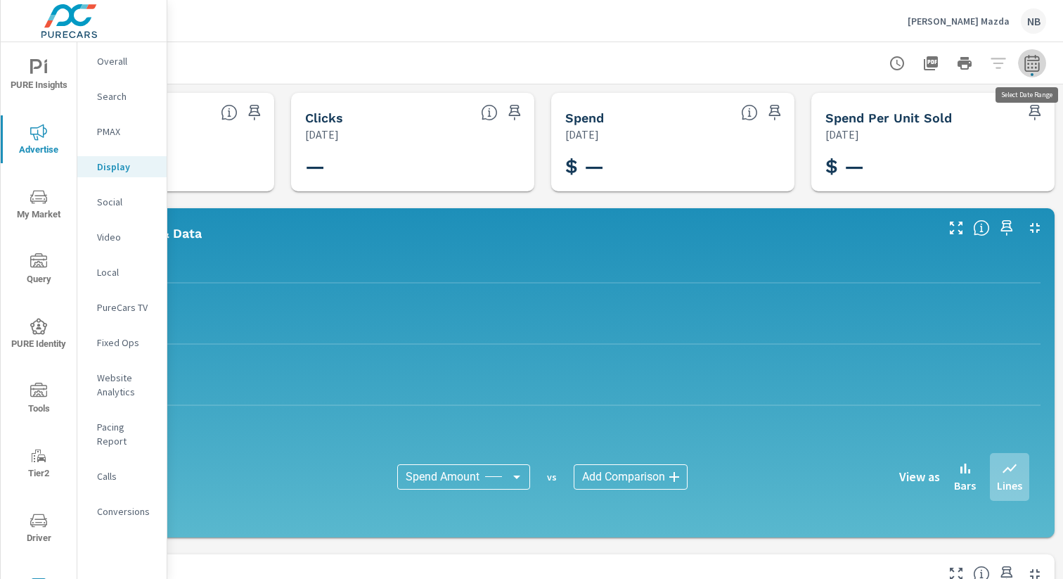
click at [1033, 65] on icon "button" at bounding box center [1032, 63] width 17 height 17
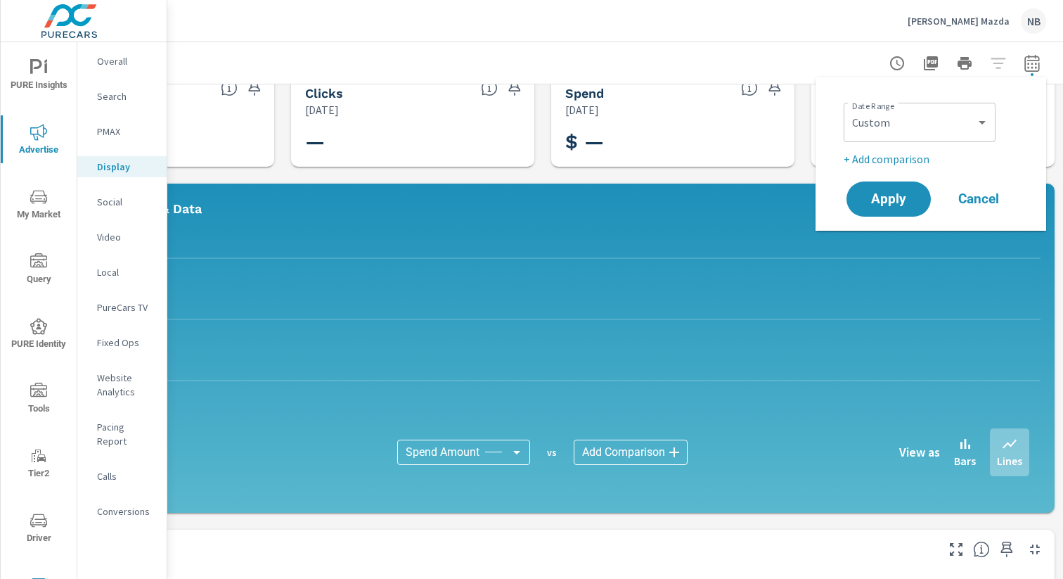
scroll to position [22, 145]
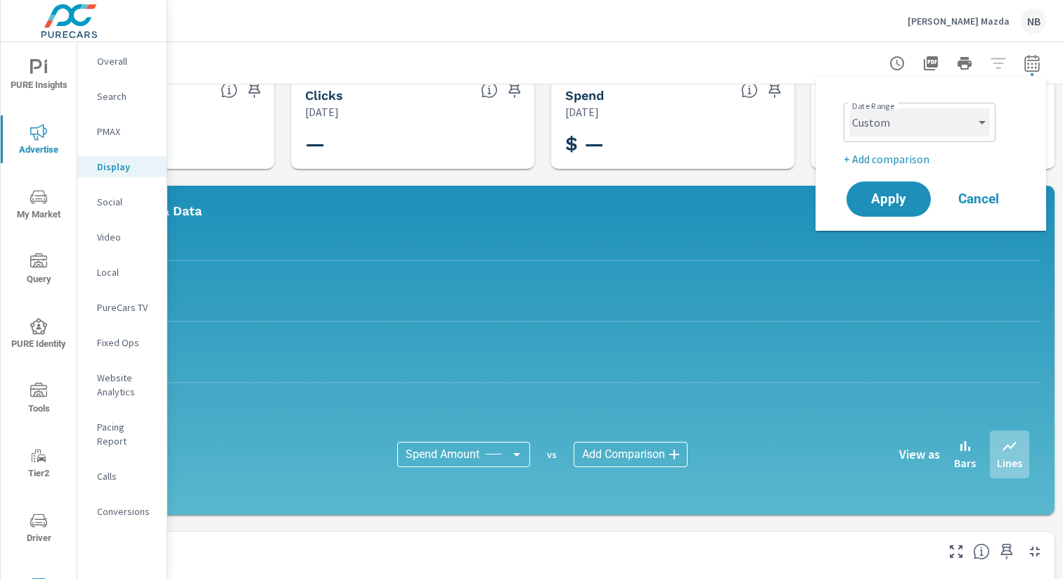
click at [906, 131] on select "Custom [DATE] Last week Last 7 days Last 14 days Last 30 days Last 45 days Last…" at bounding box center [919, 122] width 141 height 28
click at [849, 108] on select "Custom [DATE] Last week Last 7 days Last 14 days Last 30 days Last 45 days Last…" at bounding box center [919, 122] width 141 height 28
select select "Month to date"
drag, startPoint x: 921, startPoint y: 203, endPoint x: 959, endPoint y: 221, distance: 41.8
click at [921, 202] on button "Apply" at bounding box center [888, 198] width 84 height 35
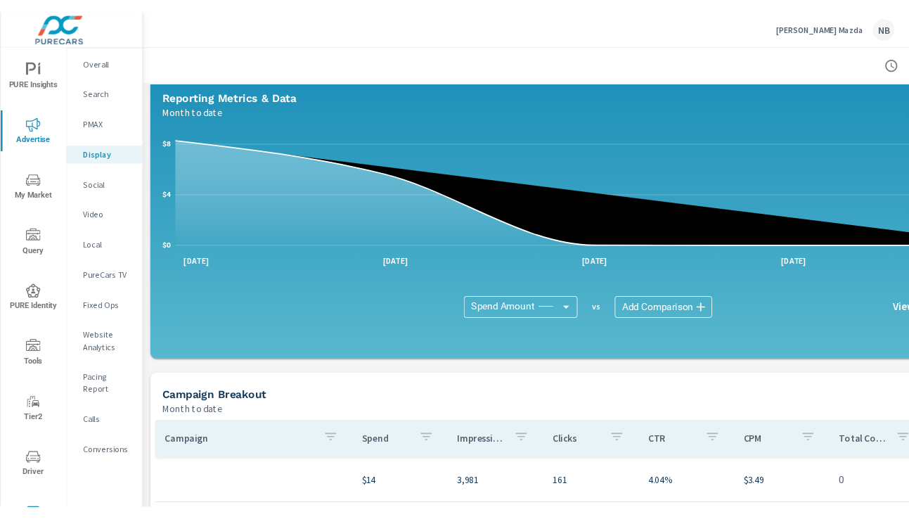
scroll to position [143, 0]
